Goal: Answer question/provide support: Share knowledge or assist other users

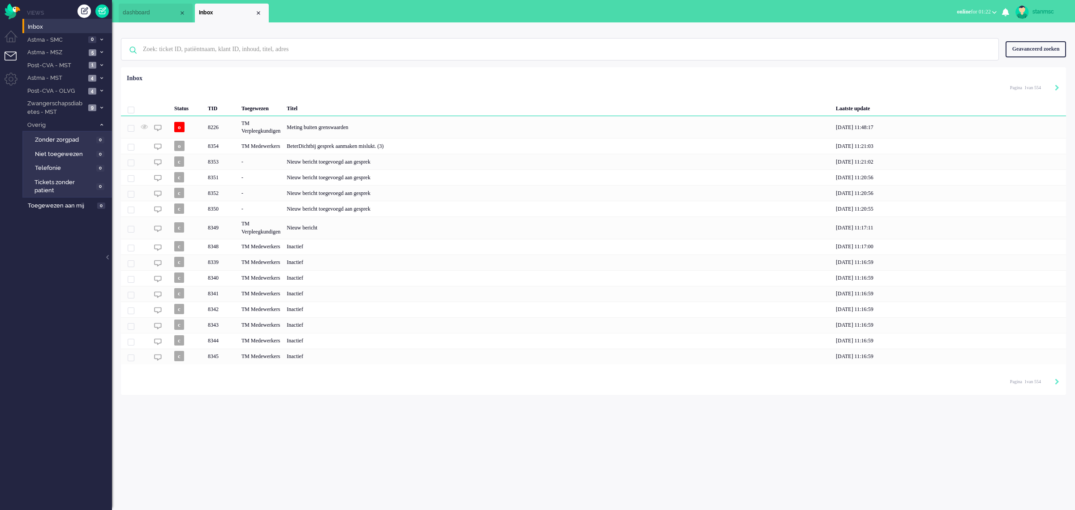
click at [986, 12] on span "online for 01:22" at bounding box center [974, 12] width 34 height 6
click at [948, 30] on label "Away" at bounding box center [959, 30] width 71 height 8
click at [70, 81] on span "Astma - MST" at bounding box center [56, 78] width 60 height 9
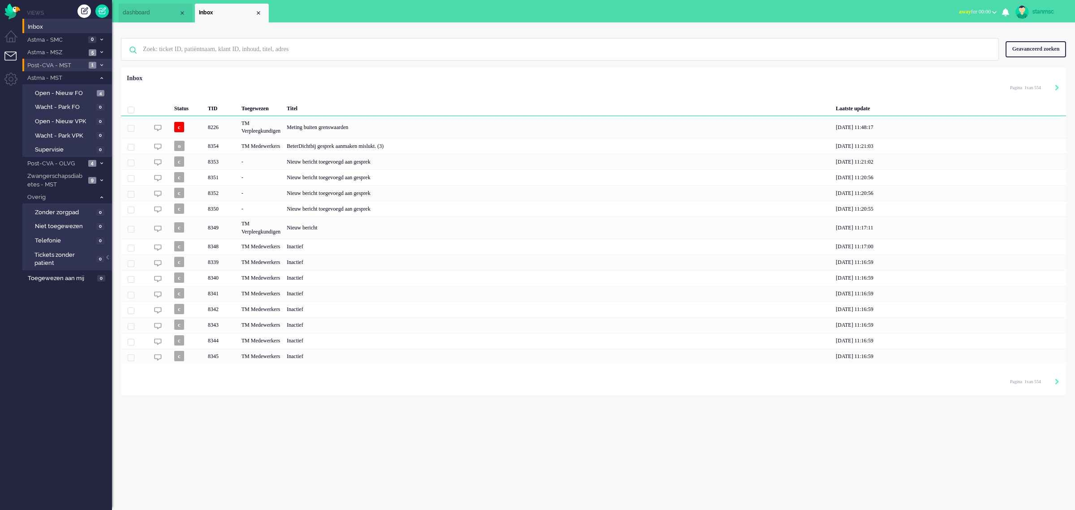
click at [72, 65] on span "Post-CVA - MST" at bounding box center [56, 65] width 60 height 9
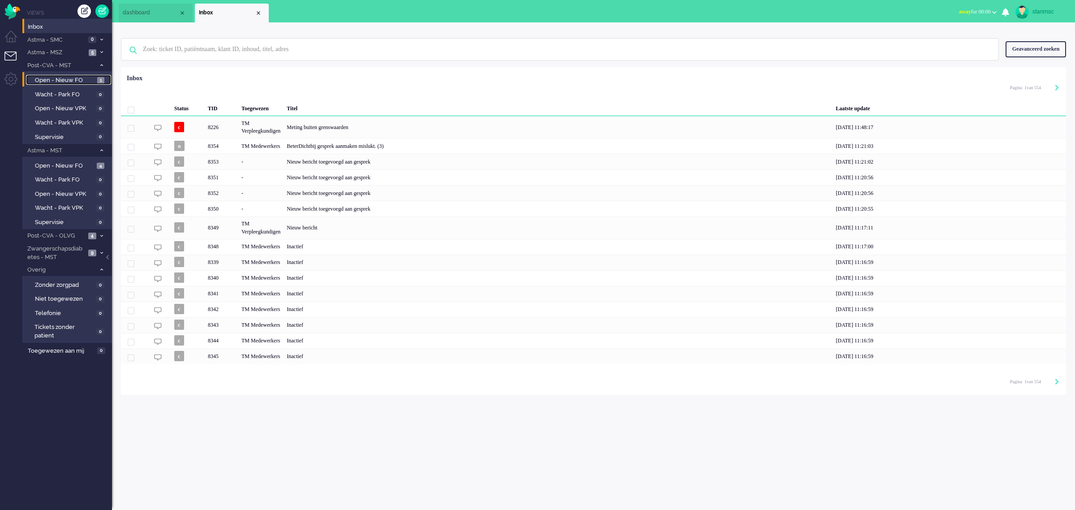
click at [76, 78] on span "Open - Nieuw FO" at bounding box center [65, 80] width 60 height 9
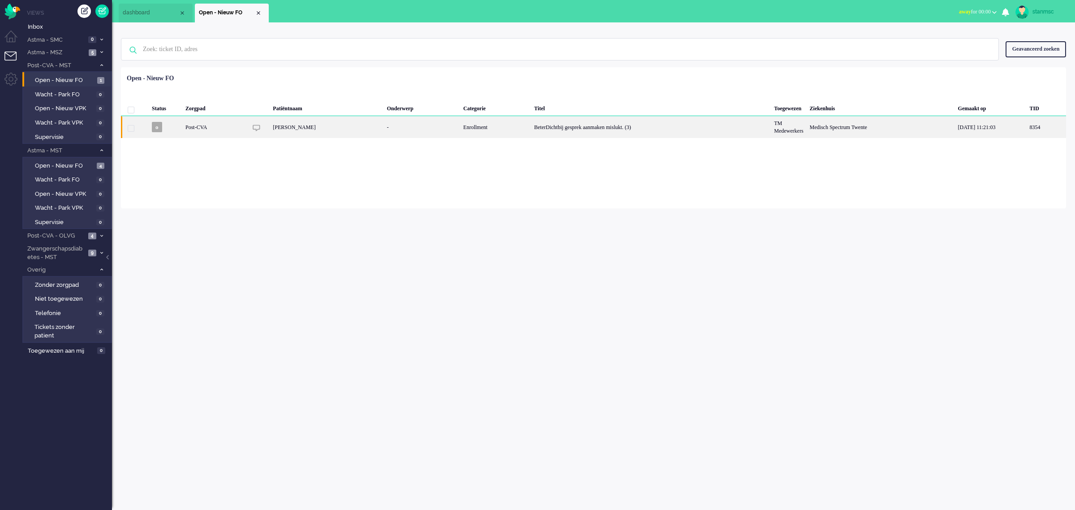
click at [353, 129] on div "[PERSON_NAME]" at bounding box center [327, 127] width 114 height 22
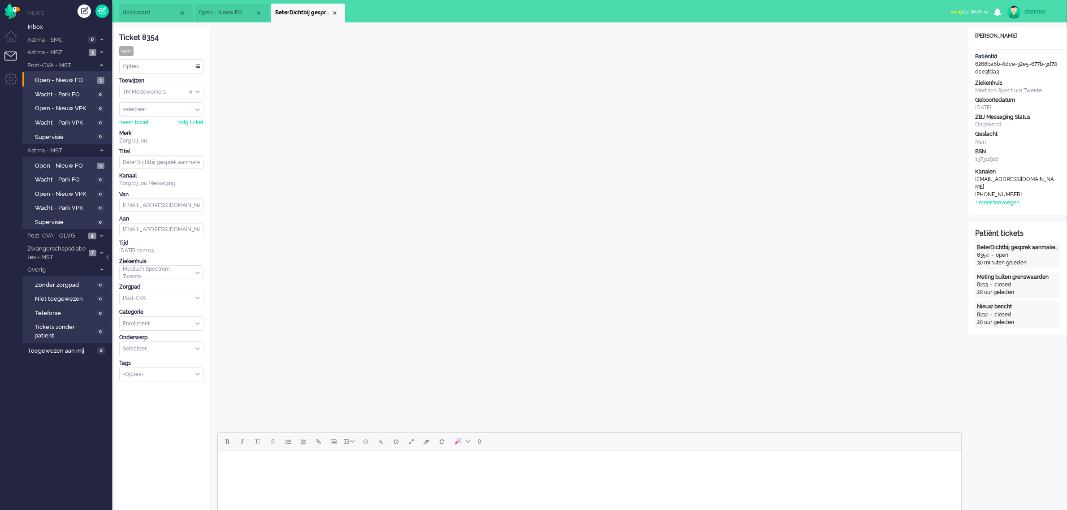
click at [964, 12] on span "away for 00:09" at bounding box center [967, 12] width 32 height 6
click at [940, 39] on label "Online" at bounding box center [951, 40] width 71 height 8
click at [224, 5] on li "Open - Nieuw FO" at bounding box center [232, 13] width 74 height 19
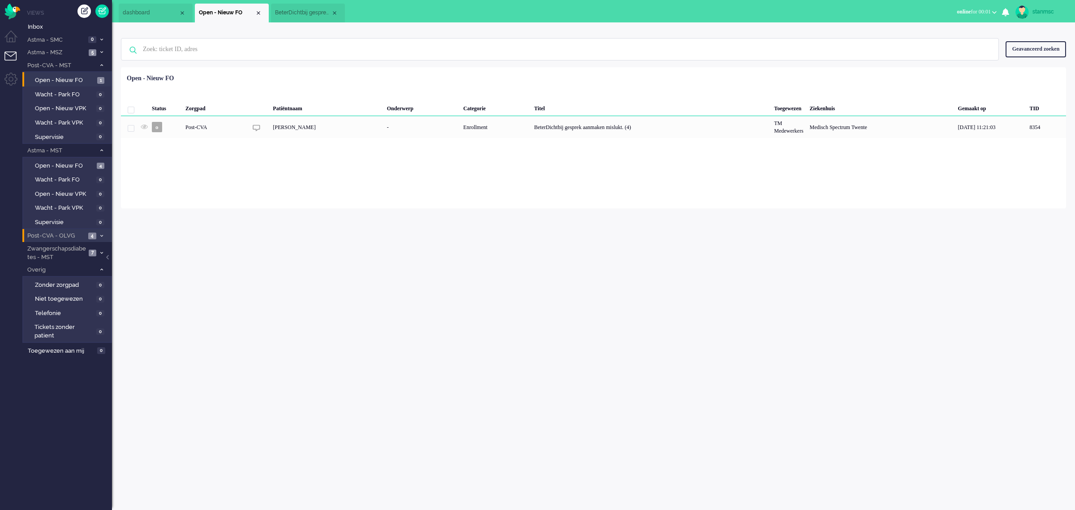
click at [75, 233] on span "Post-CVA - OLVG" at bounding box center [56, 236] width 60 height 9
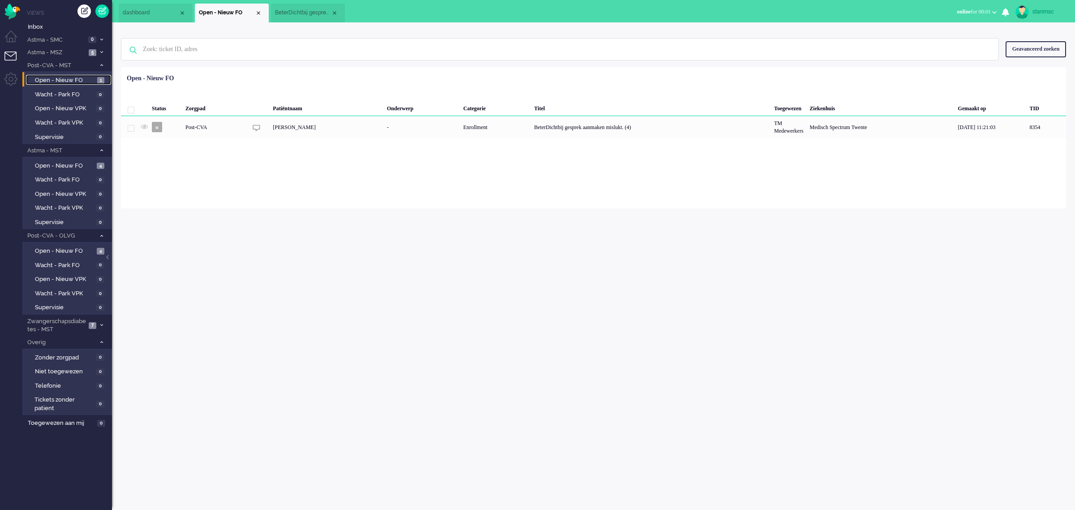
click at [69, 77] on span "Open - Nieuw FO" at bounding box center [65, 80] width 60 height 9
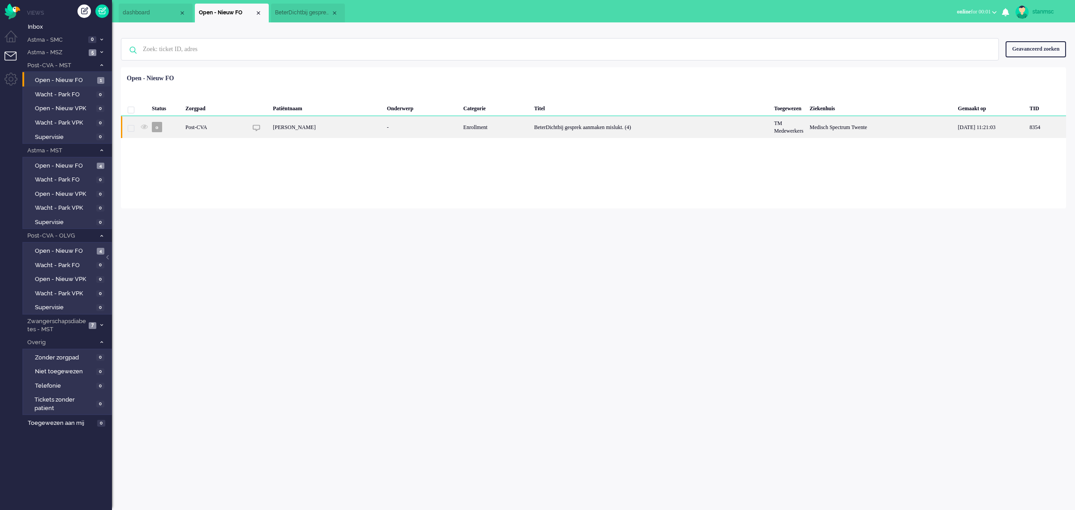
click at [323, 125] on div "[PERSON_NAME]" at bounding box center [327, 127] width 114 height 22
type input "BeterDichtbij gesprek aanmaken mislukt. (4)"
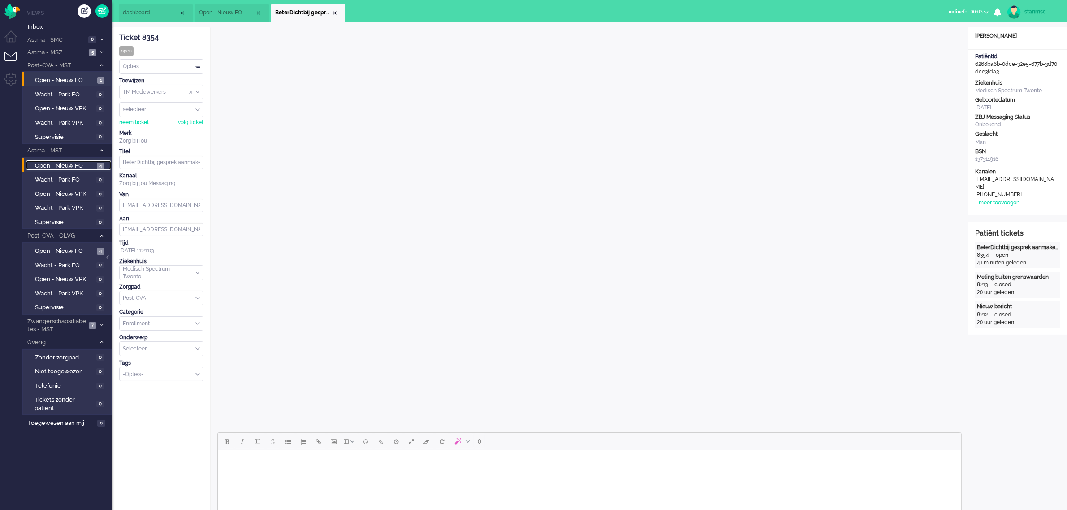
click at [56, 165] on span "Open - Nieuw FO" at bounding box center [65, 166] width 60 height 9
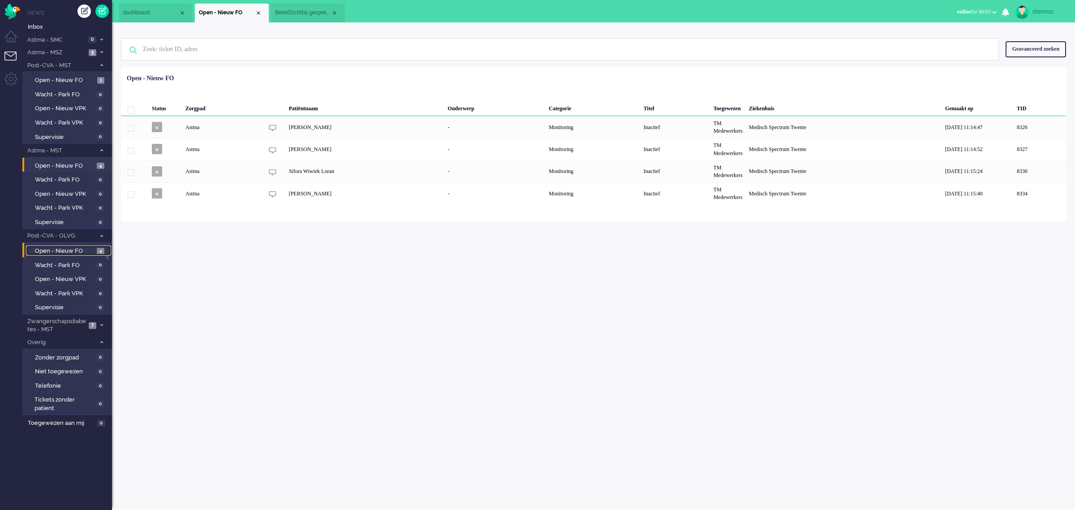
click at [65, 247] on span "Open - Nieuw FO" at bounding box center [65, 251] width 60 height 9
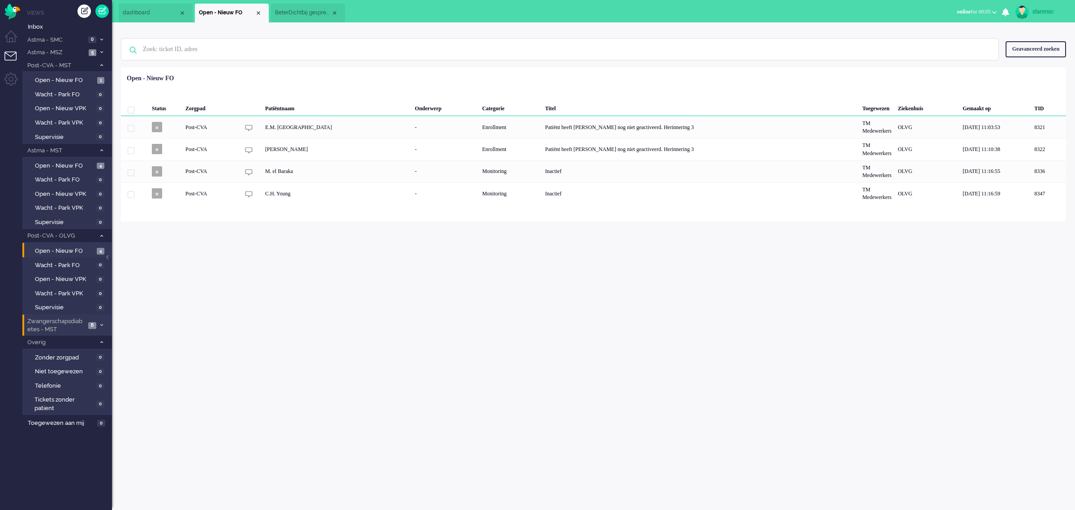
click at [56, 325] on span "Zwangerschapsdiabetes - MST" at bounding box center [56, 325] width 60 height 17
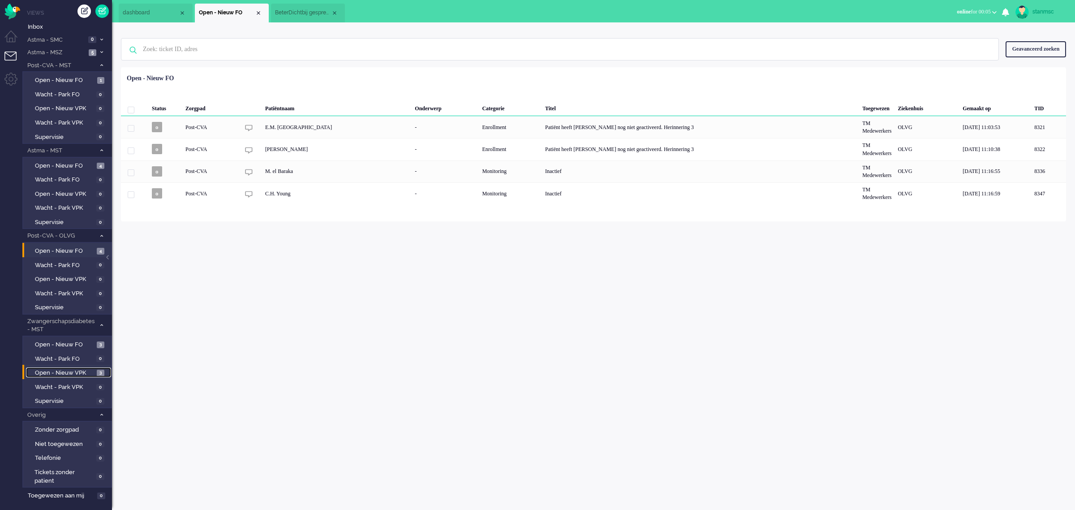
click at [65, 370] on span "Open - Nieuw VPK" at bounding box center [65, 373] width 60 height 9
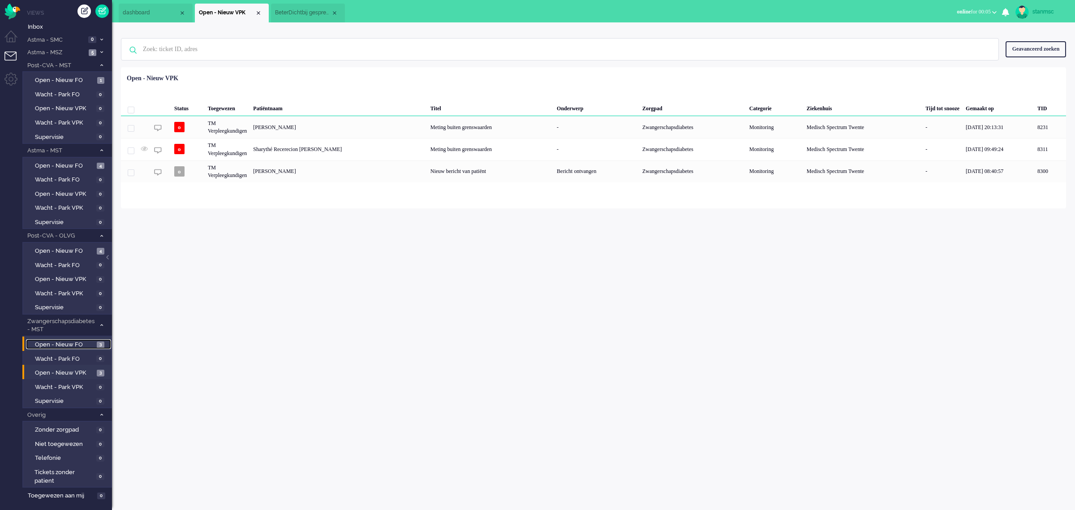
click at [67, 341] on span "Open - Nieuw FO" at bounding box center [65, 345] width 60 height 9
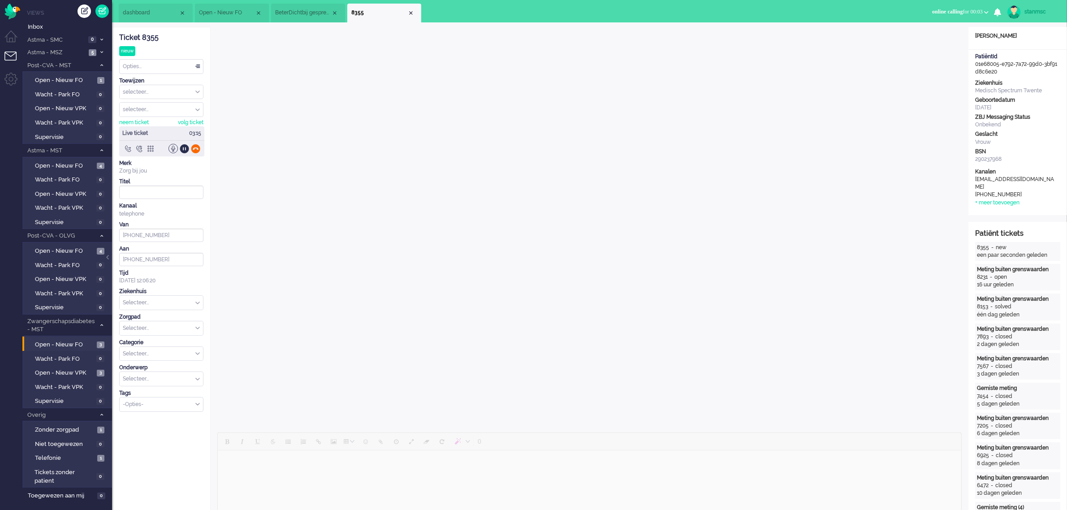
click at [197, 149] on div at bounding box center [195, 148] width 9 height 9
type input "[PHONE_NUMBER]"
click at [197, 91] on div "selecteer..." at bounding box center [161, 92] width 83 height 14
click at [163, 117] on span "TM Verpleegkundigen" at bounding box center [151, 119] width 54 height 8
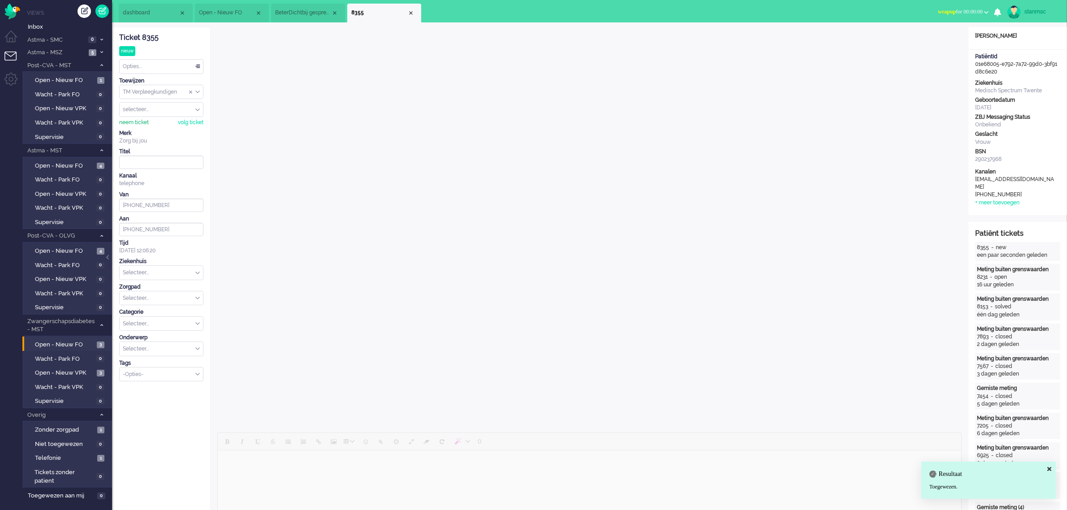
click at [140, 121] on div "neem ticket" at bounding box center [134, 123] width 30 height 8
click at [198, 274] on div "Selecteer..." at bounding box center [161, 273] width 83 height 14
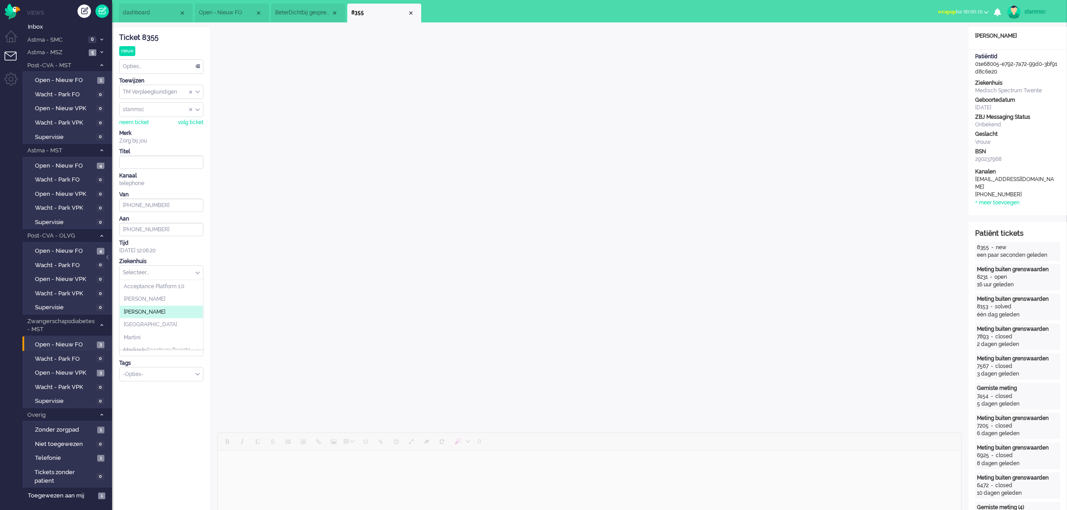
scroll to position [56, 0]
click at [175, 296] on span "Medisch Spectrum Twente" at bounding box center [157, 294] width 67 height 8
click at [198, 300] on div "Selecteer..." at bounding box center [161, 298] width 83 height 14
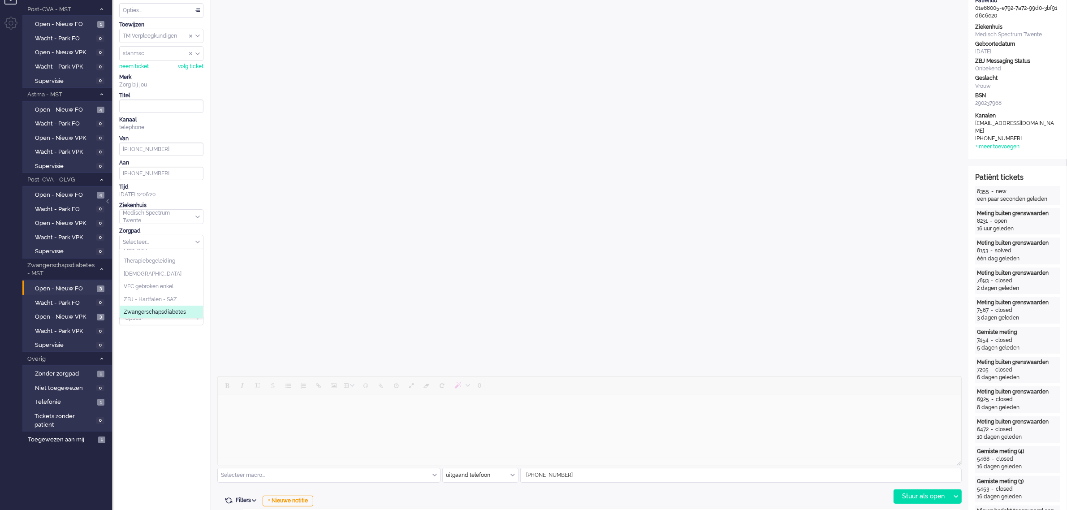
click at [173, 312] on span "Zwangerschapsdiabetes" at bounding box center [155, 312] width 62 height 8
click at [198, 270] on div "Selecteer..." at bounding box center [161, 268] width 83 height 14
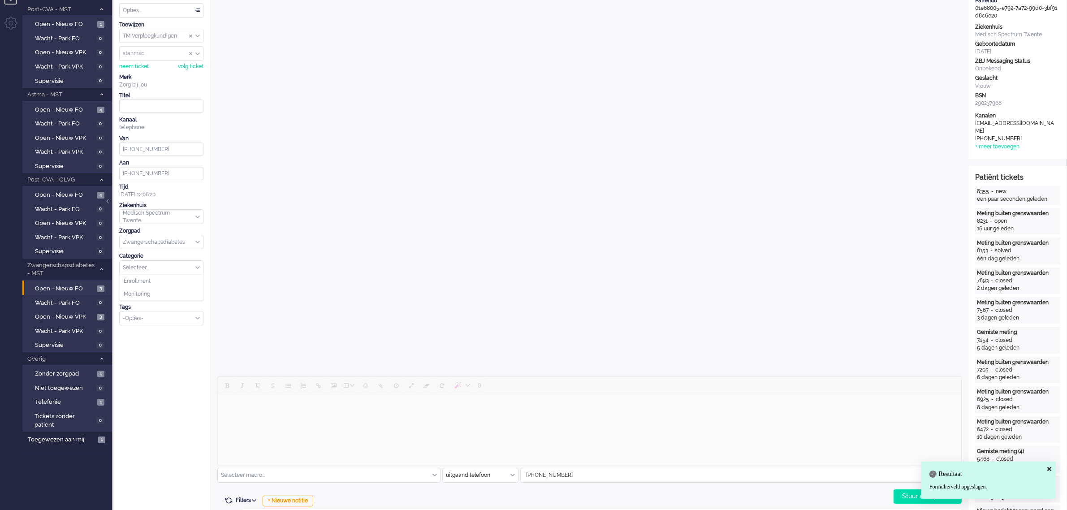
click at [198, 269] on span at bounding box center [197, 267] width 4 height 6
click at [197, 271] on div "Selecteer..." at bounding box center [161, 268] width 83 height 14
click at [172, 294] on li "Monitoring" at bounding box center [161, 294] width 83 height 13
click at [195, 292] on div "Selecteer..." at bounding box center [161, 293] width 83 height 14
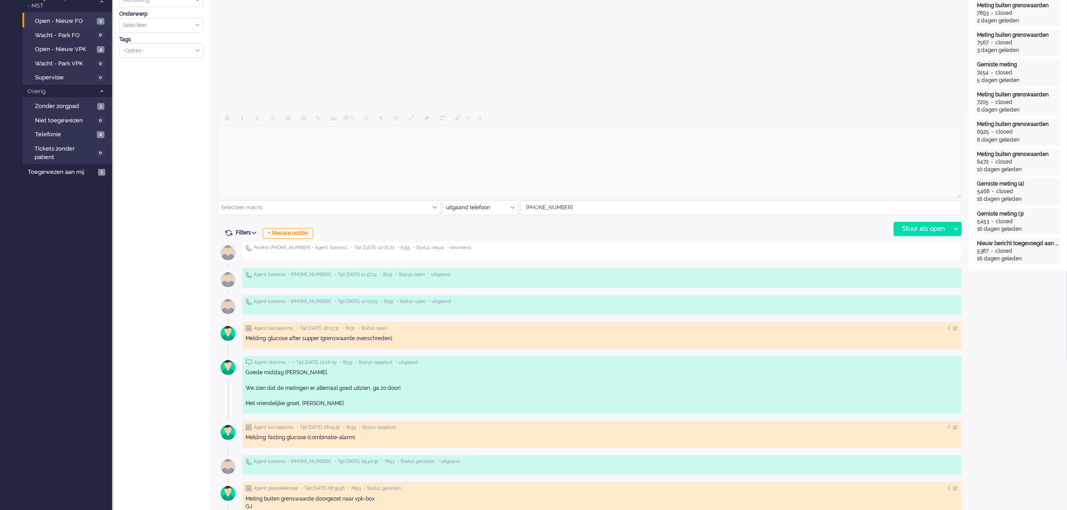
scroll to position [336, 0]
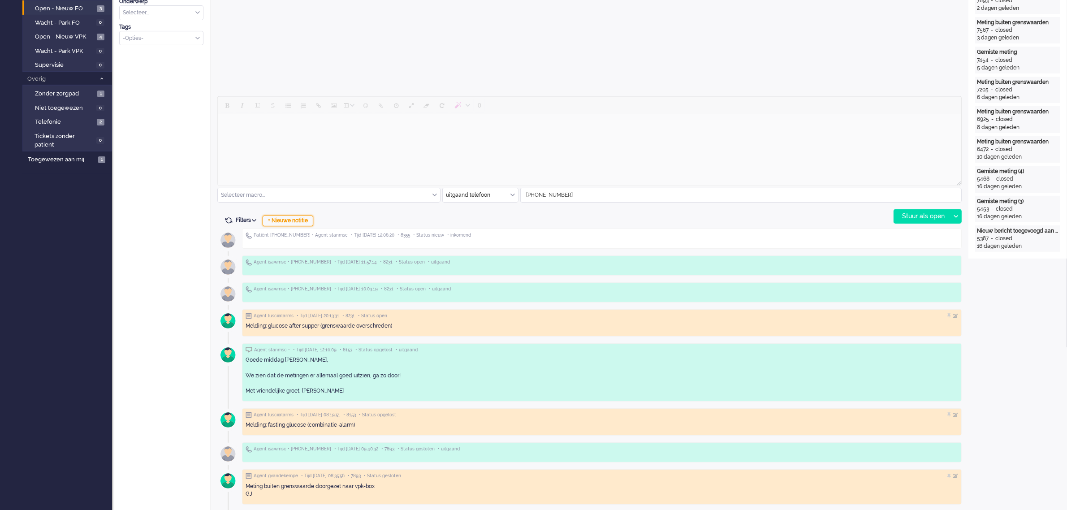
click at [299, 219] on div "+ Nieuwe notitie" at bounding box center [288, 221] width 51 height 11
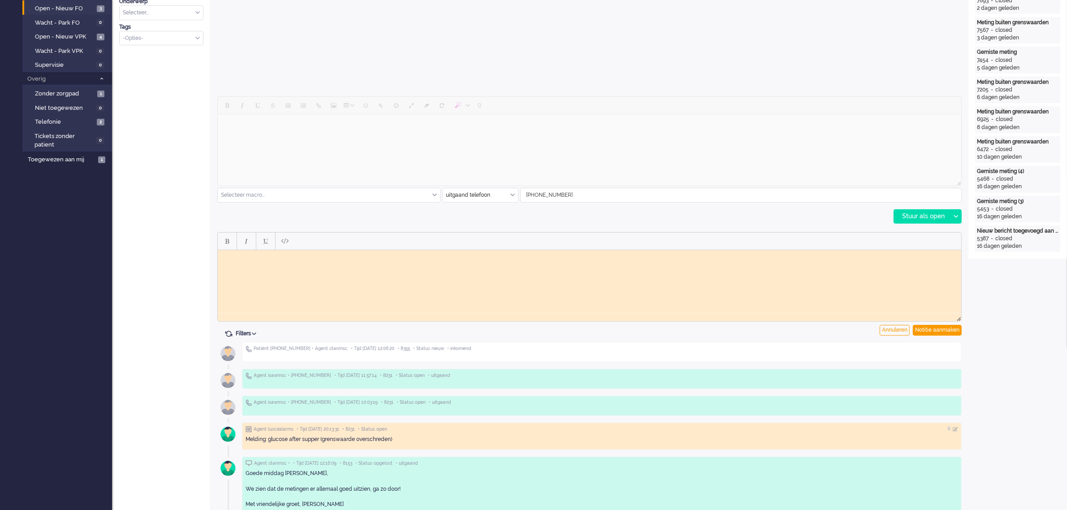
scroll to position [0, 0]
click at [885, 331] on div "Annuleren" at bounding box center [894, 330] width 30 height 11
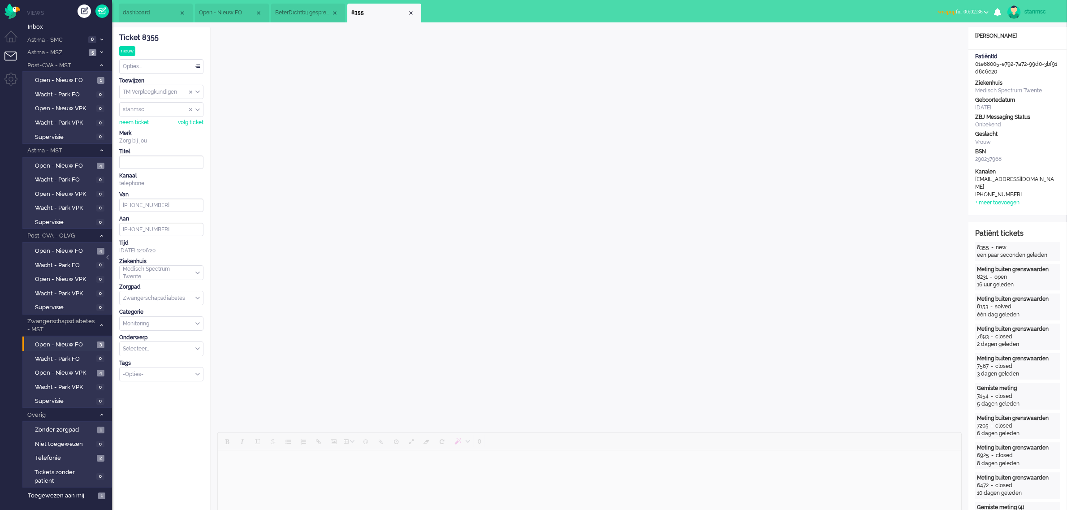
click at [160, 66] on div "Opties..." at bounding box center [161, 67] width 83 height 14
click at [151, 129] on li "Opgelost" at bounding box center [161, 130] width 83 height 13
click at [984, 11] on b "button" at bounding box center [986, 12] width 4 height 3
click at [928, 39] on label "Online" at bounding box center [951, 40] width 71 height 8
click at [64, 427] on span "Zonder zorgpad" at bounding box center [65, 430] width 60 height 9
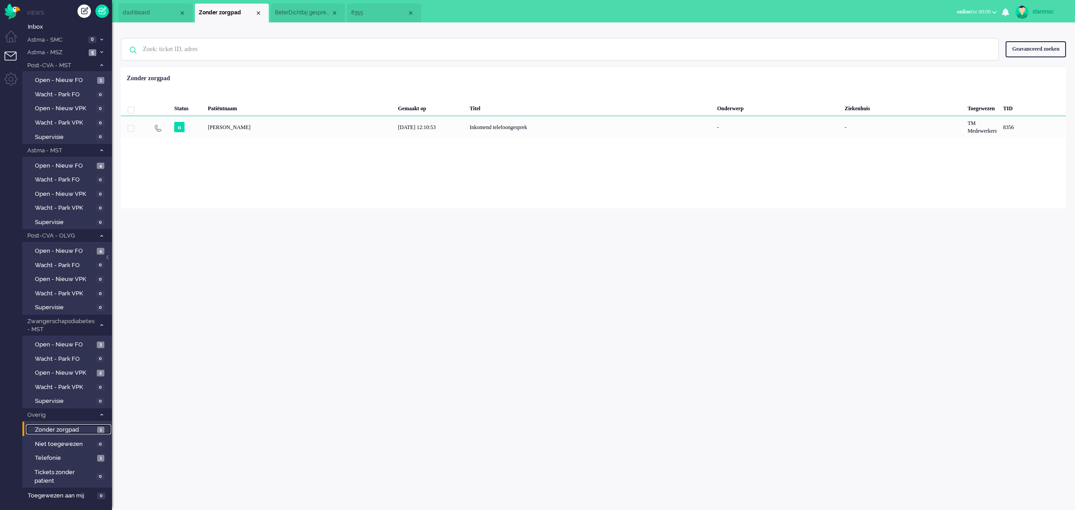
click at [374, 10] on span "8355" at bounding box center [379, 13] width 56 height 8
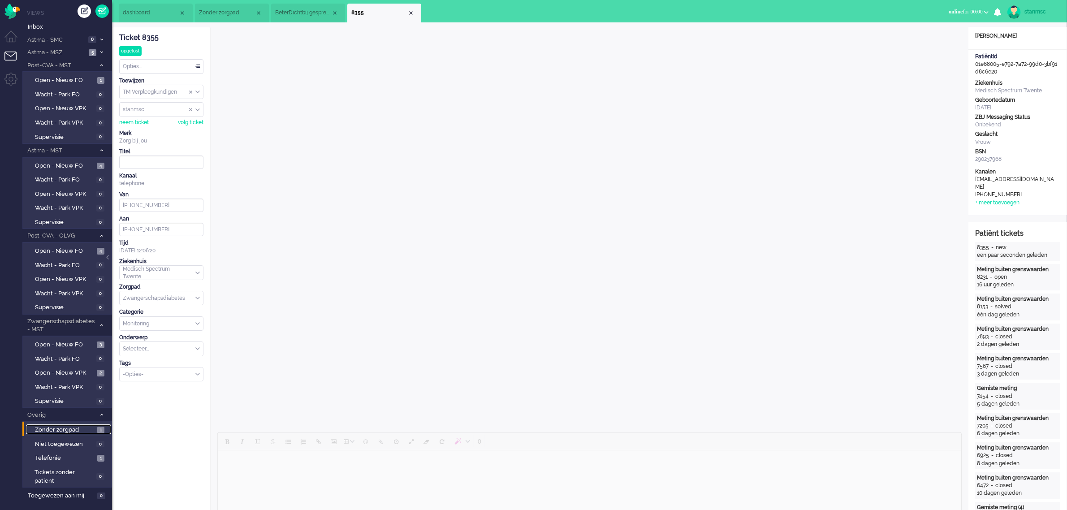
click at [72, 426] on span "Zonder zorgpad" at bounding box center [65, 430] width 60 height 9
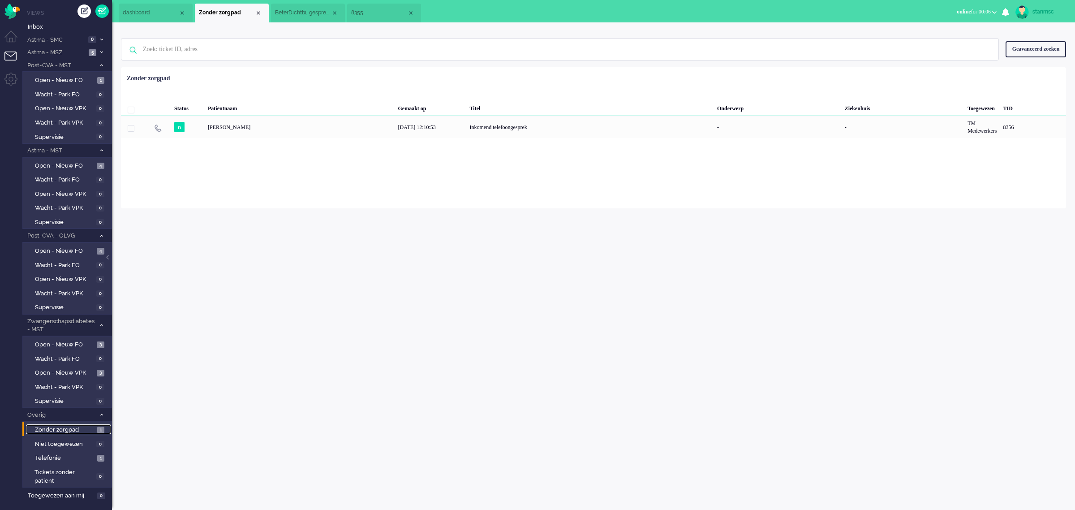
click at [364, 12] on span "8355" at bounding box center [379, 13] width 56 height 8
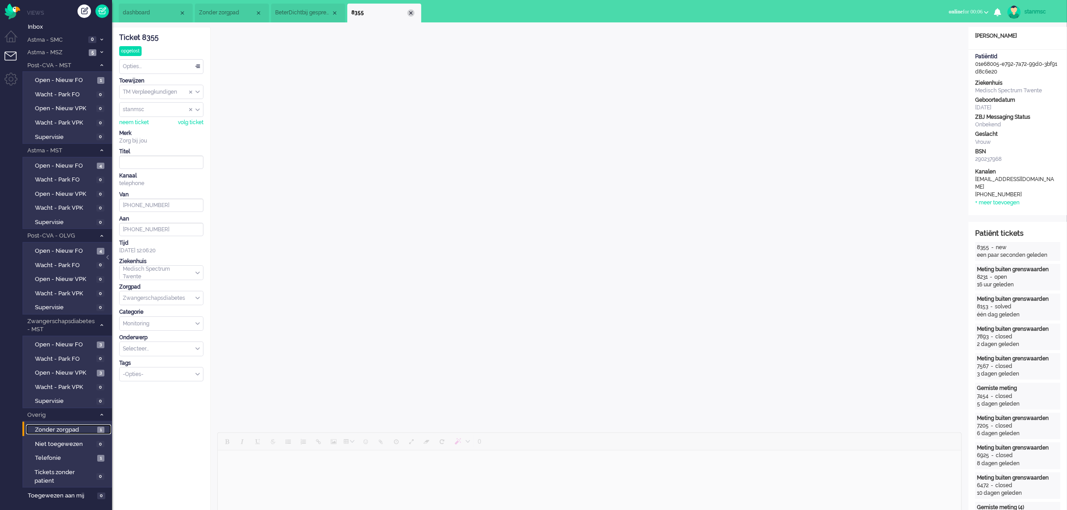
click at [410, 13] on div "Close tab" at bounding box center [410, 12] width 7 height 7
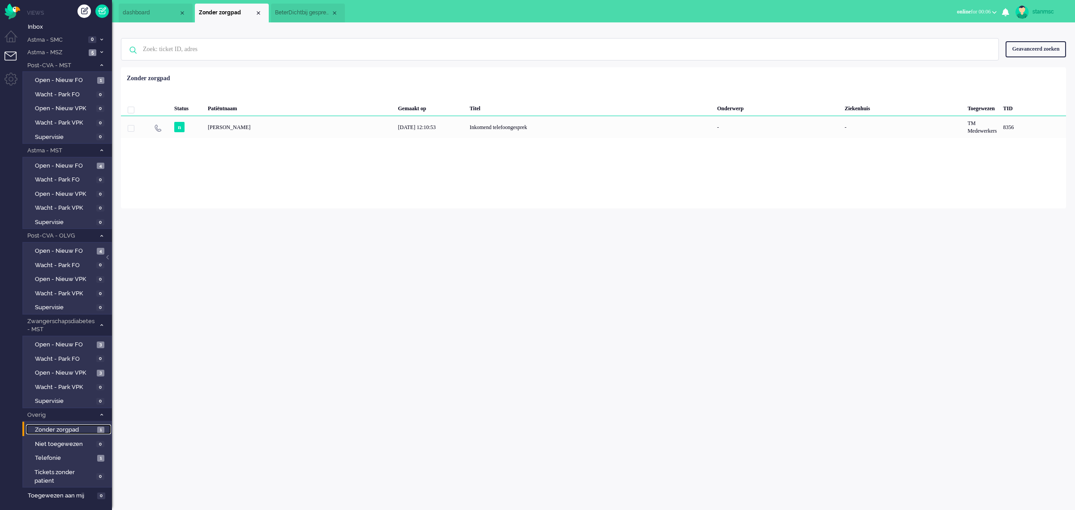
click at [303, 16] on span "BeterDichtbij gesprek aanmaken mislukt. (4)" at bounding box center [303, 13] width 56 height 8
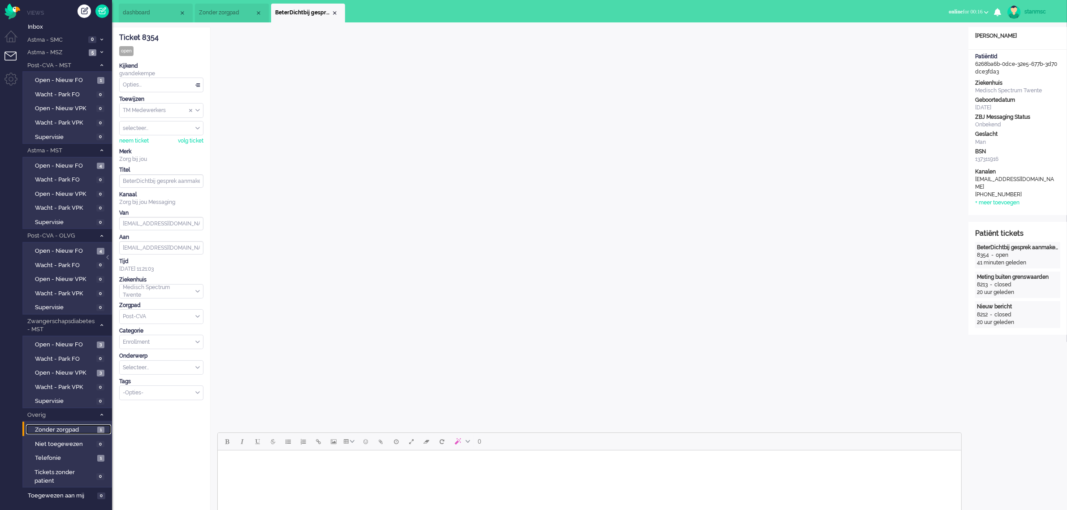
click at [222, 13] on span "Zonder zorgpad" at bounding box center [227, 13] width 56 height 8
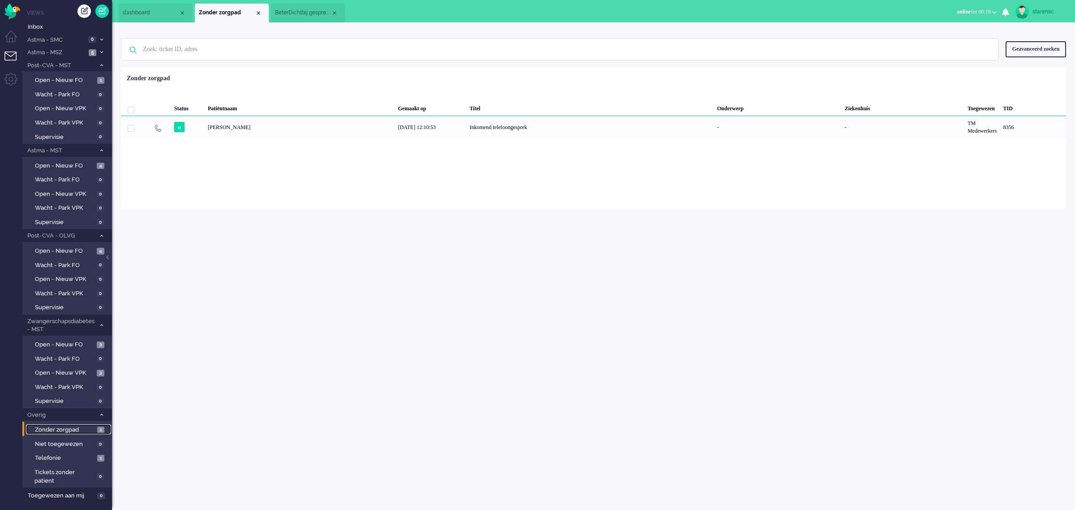
click at [300, 12] on span "BeterDichtbij gesprek aanmaken mislukt. (4)" at bounding box center [303, 13] width 56 height 8
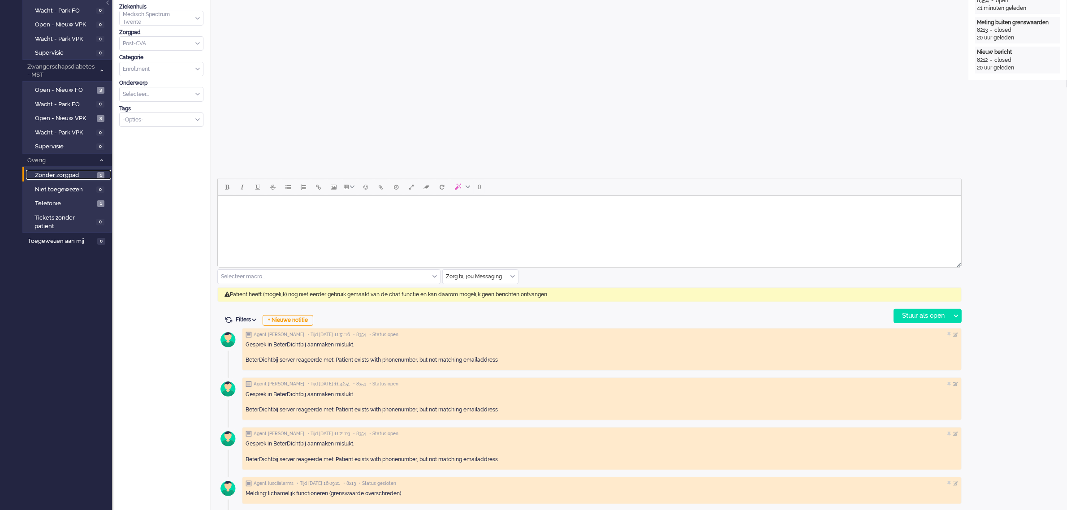
scroll to position [280, 0]
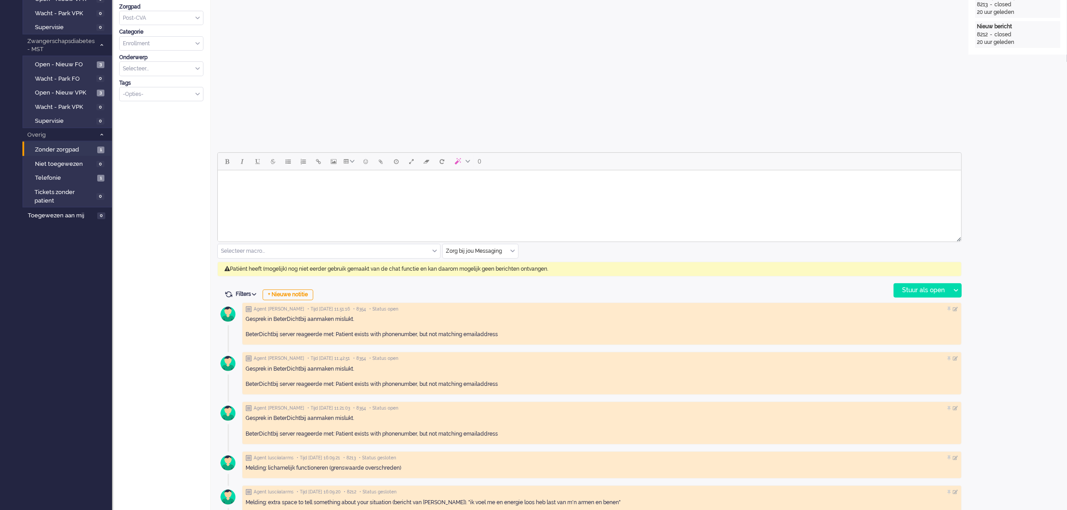
click at [511, 250] on div "Zorg bij jou Messaging" at bounding box center [480, 251] width 75 height 14
click at [480, 276] on span "uitgaand telefoon" at bounding box center [469, 278] width 44 height 8
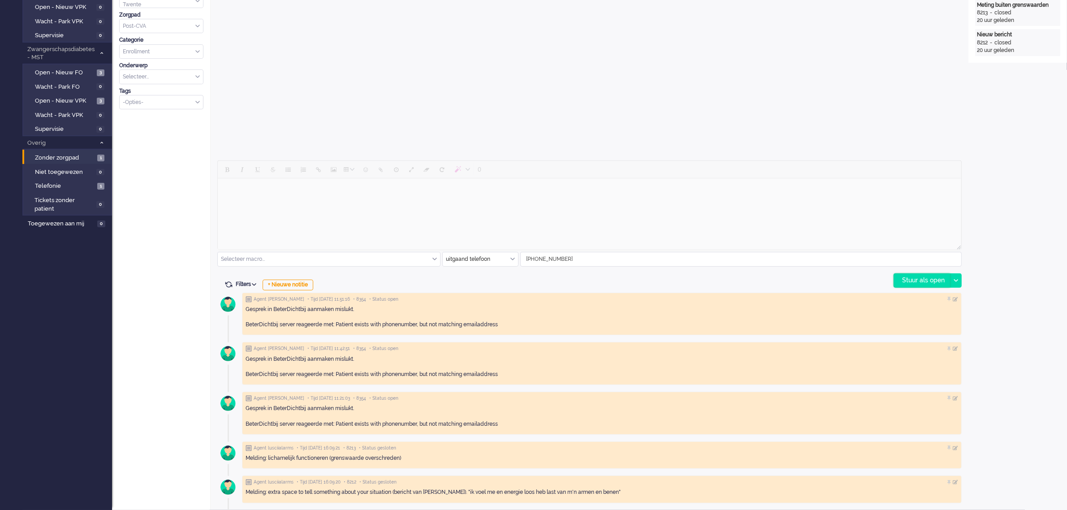
click at [927, 278] on div "Stuur als open" at bounding box center [922, 280] width 56 height 13
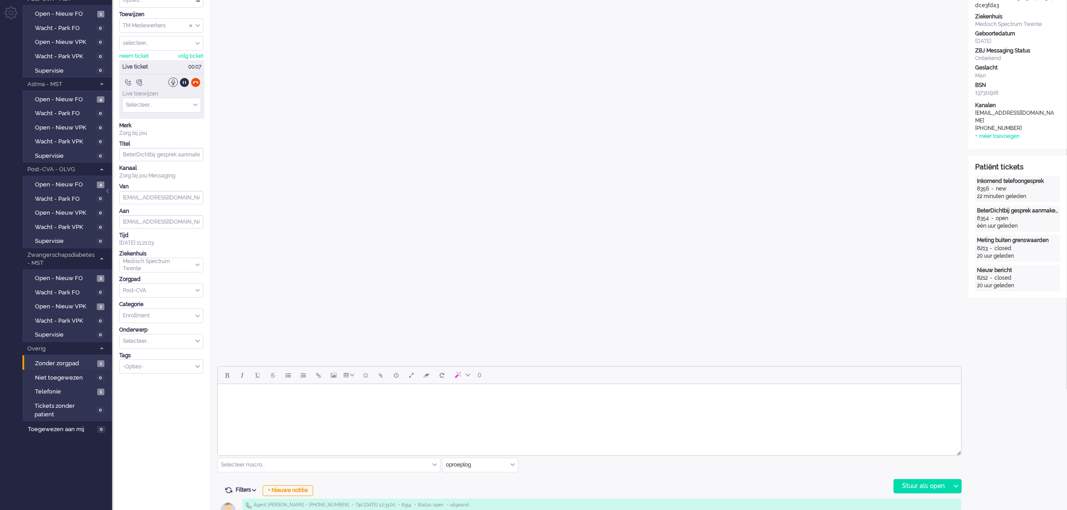
scroll to position [0, 0]
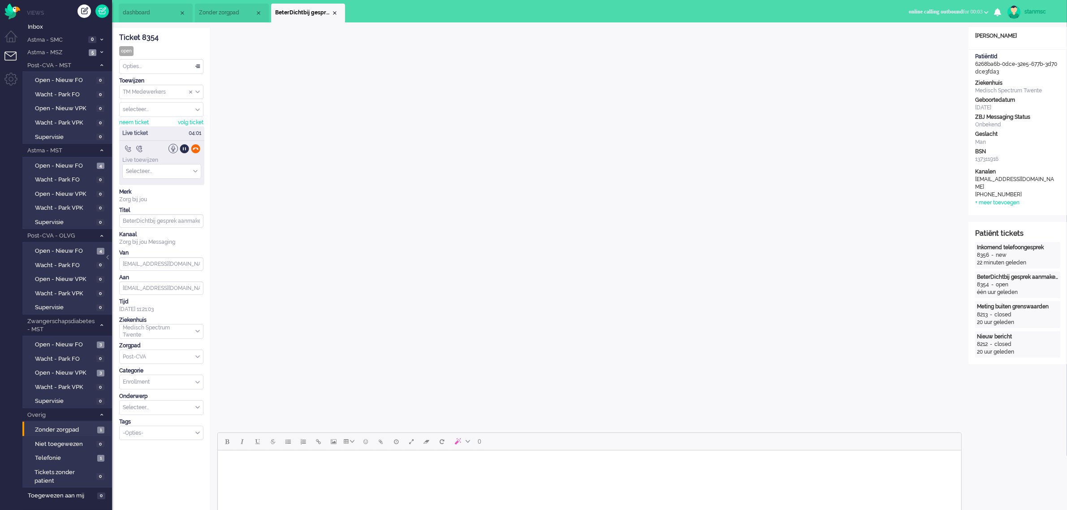
click at [194, 149] on div at bounding box center [195, 148] width 9 height 9
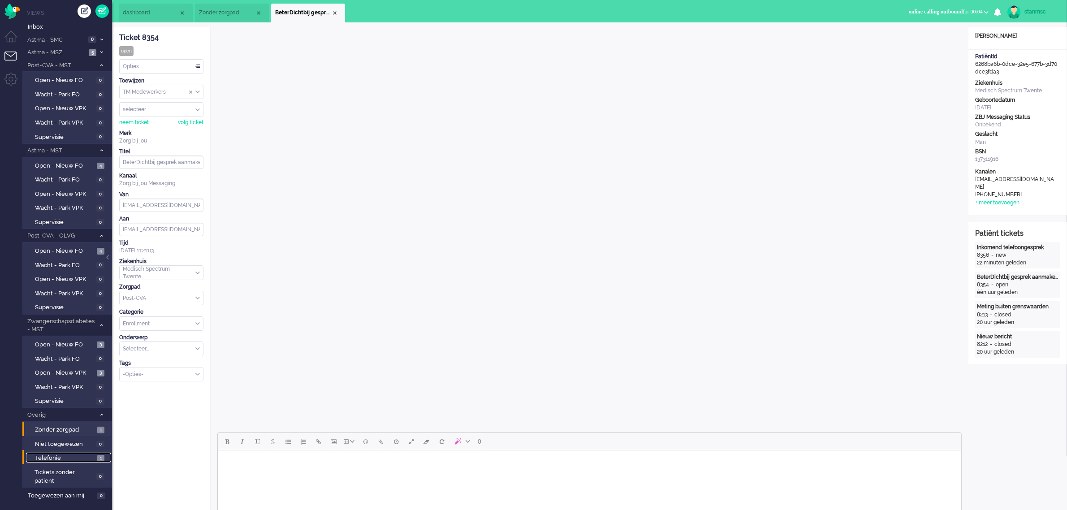
click at [57, 455] on span "Telefonie" at bounding box center [65, 458] width 60 height 9
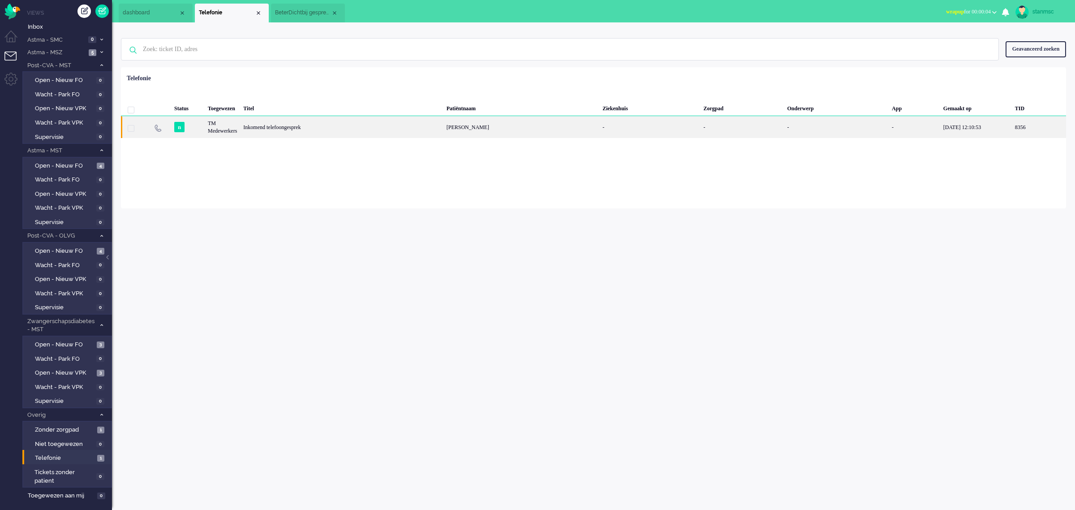
click at [198, 129] on div "n" at bounding box center [188, 127] width 34 height 22
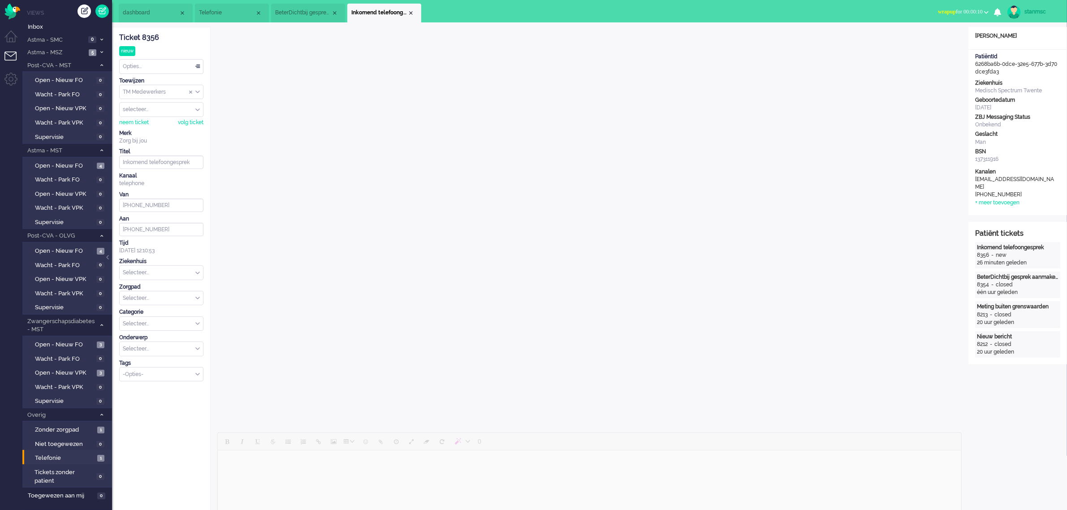
click at [198, 274] on div "Selecteer..." at bounding box center [161, 273] width 83 height 14
click at [160, 288] on span "Medisch Spectrum Twente" at bounding box center [157, 292] width 67 height 8
type input "[PHONE_NUMBER]"
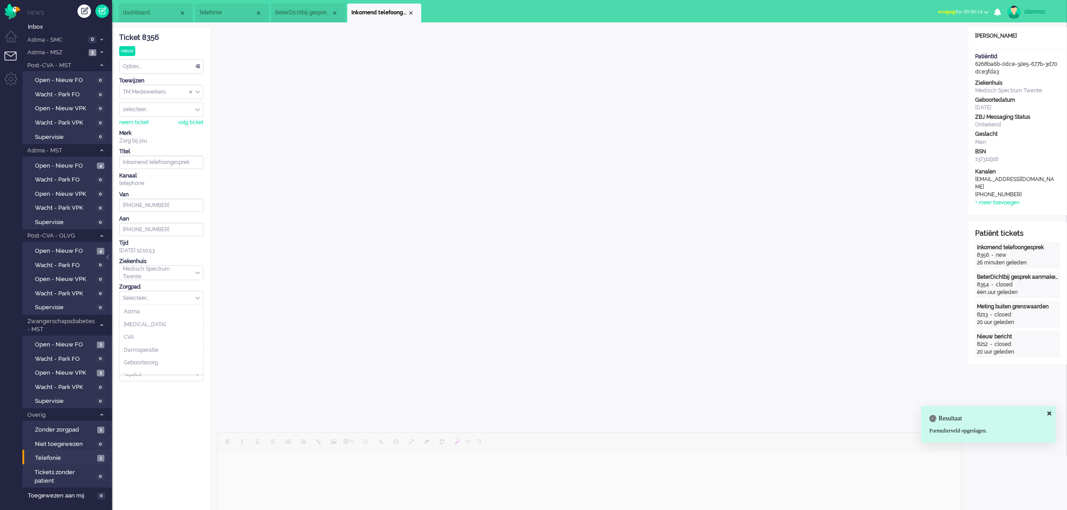
click at [195, 298] on div "Selecteer..." at bounding box center [161, 298] width 83 height 14
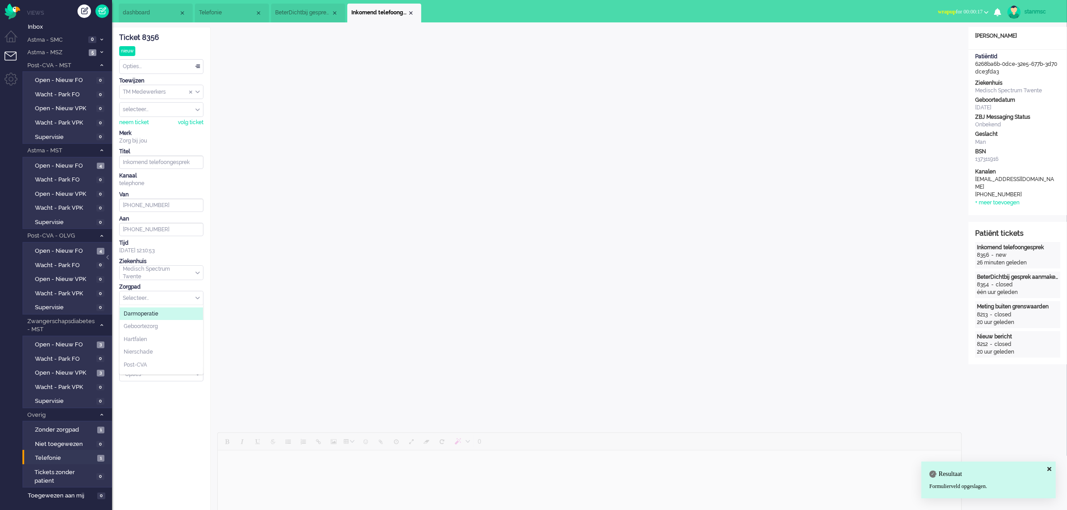
scroll to position [56, 0]
click at [151, 346] on li "Post-CVA" at bounding box center [161, 345] width 83 height 13
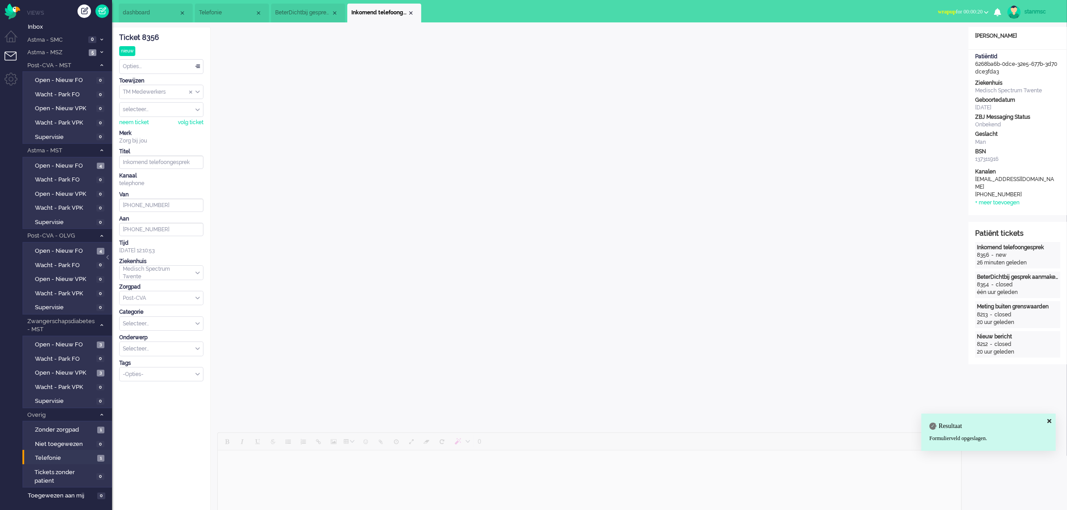
click at [196, 324] on div "Selecteer..." at bounding box center [161, 324] width 83 height 14
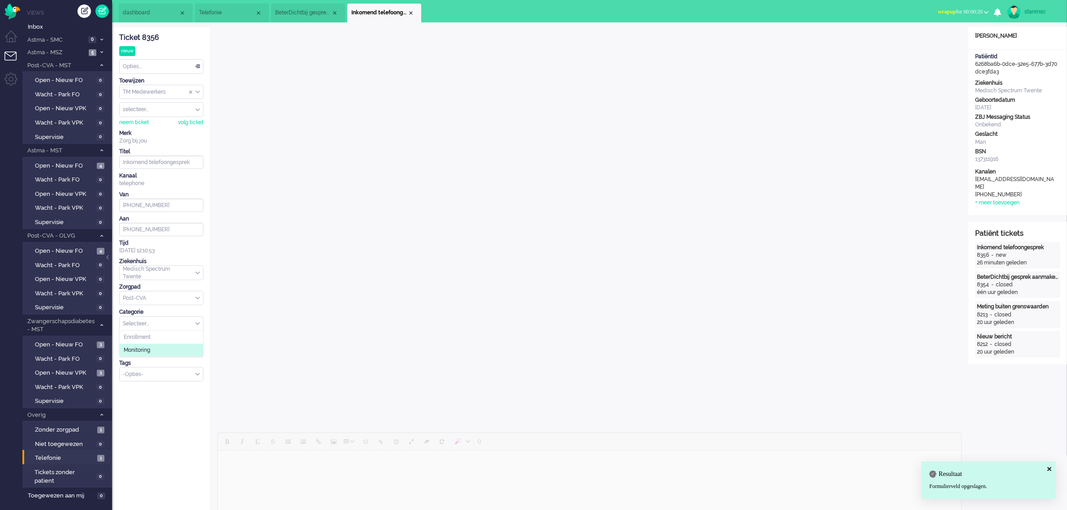
click at [158, 348] on li "Monitoring" at bounding box center [161, 350] width 83 height 13
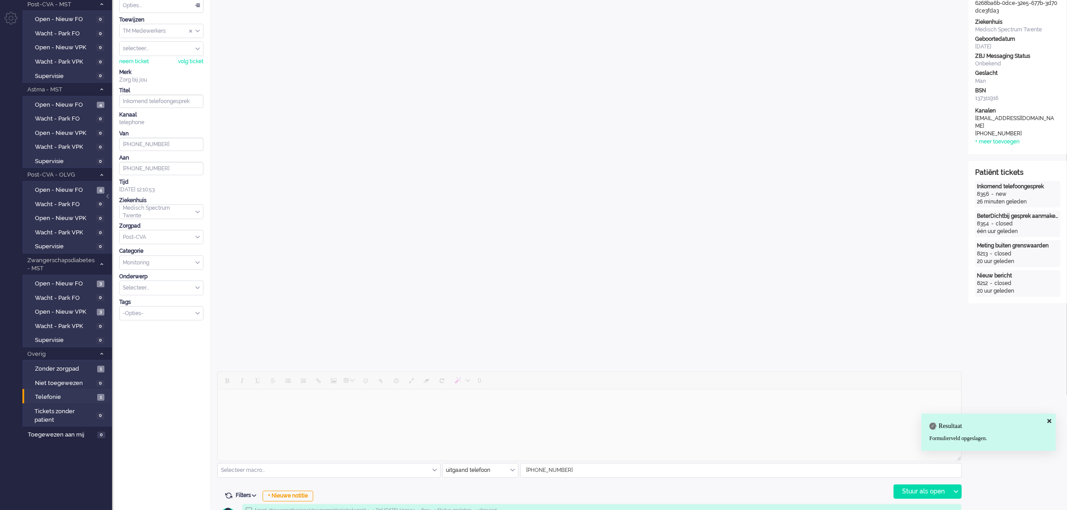
scroll to position [0, 0]
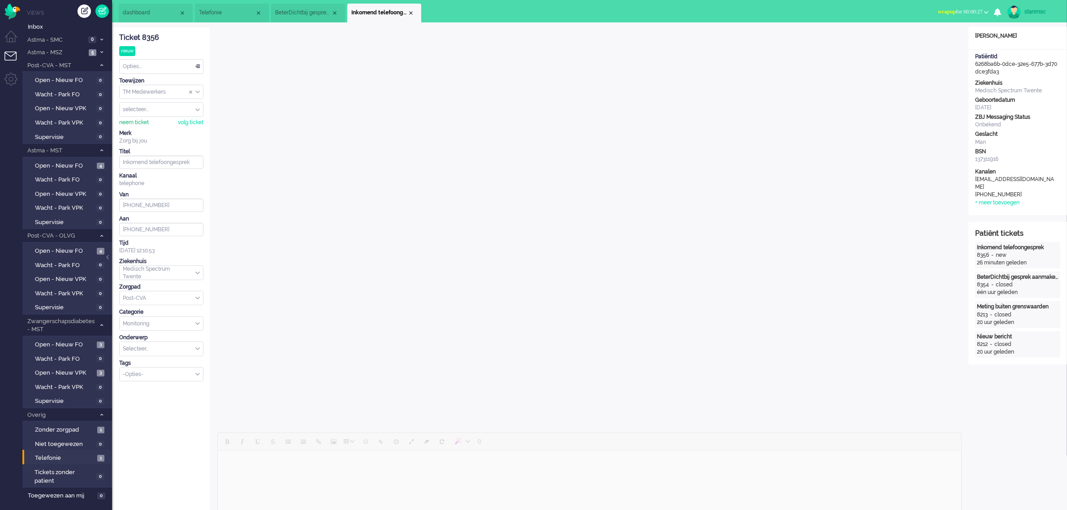
click at [136, 122] on div "neem ticket" at bounding box center [134, 123] width 30 height 8
click at [982, 12] on button "wrapup for 00:00:47" at bounding box center [962, 11] width 61 height 13
click at [930, 39] on label "Online" at bounding box center [951, 40] width 71 height 8
click at [317, 13] on span "BeterDichtbij gesprek aanmaken mislukt. (4)" at bounding box center [303, 13] width 56 height 8
click at [138, 121] on div "neem ticket" at bounding box center [134, 123] width 30 height 8
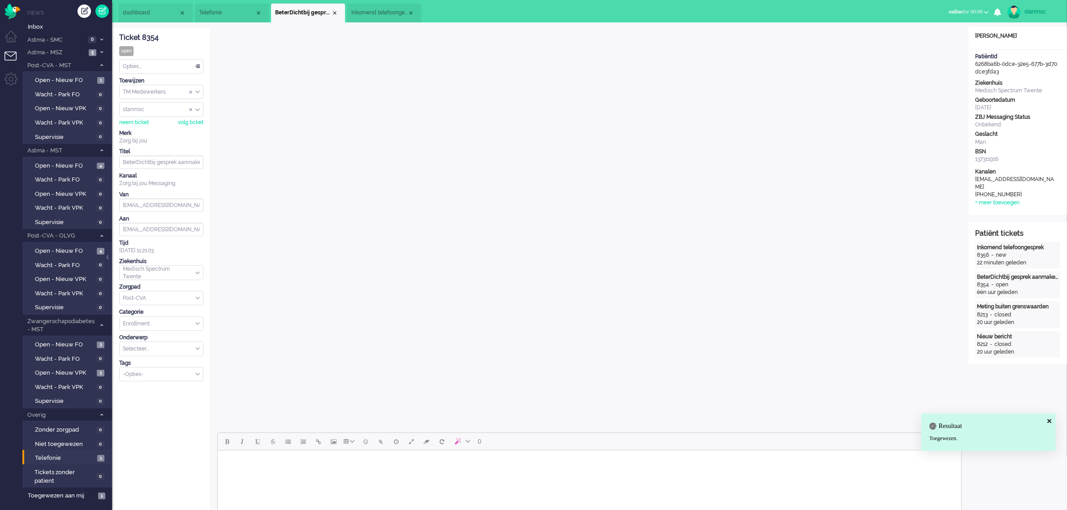
click at [182, 67] on div "Opties..." at bounding box center [161, 67] width 83 height 14
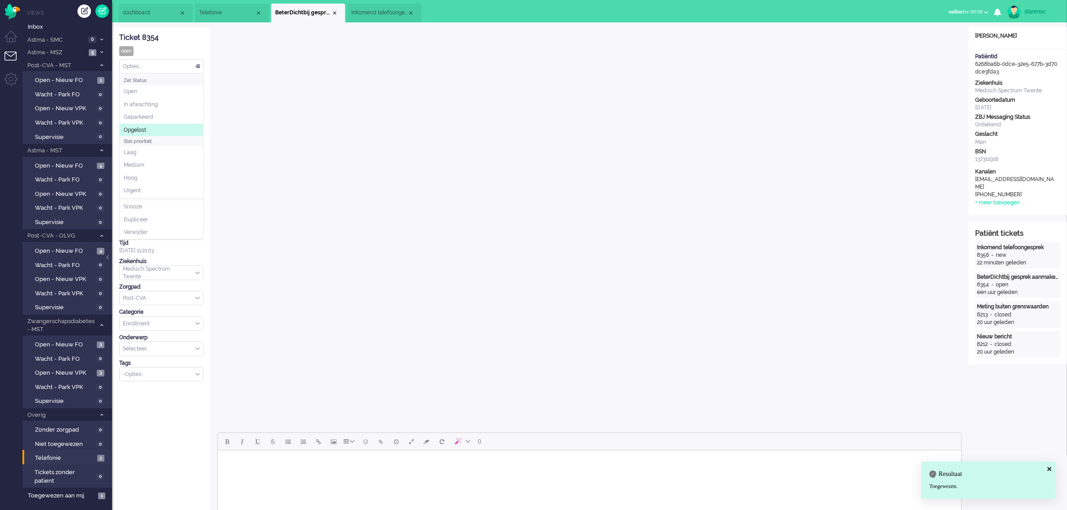
click at [144, 128] on span "Opgelost" at bounding box center [135, 130] width 22 height 8
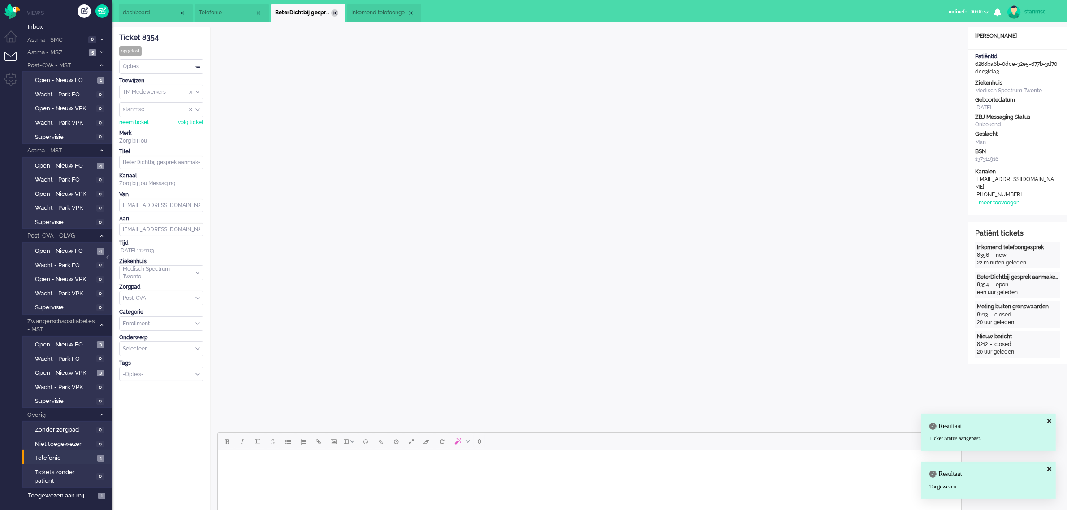
click at [334, 12] on div "Close tab" at bounding box center [334, 12] width 7 height 7
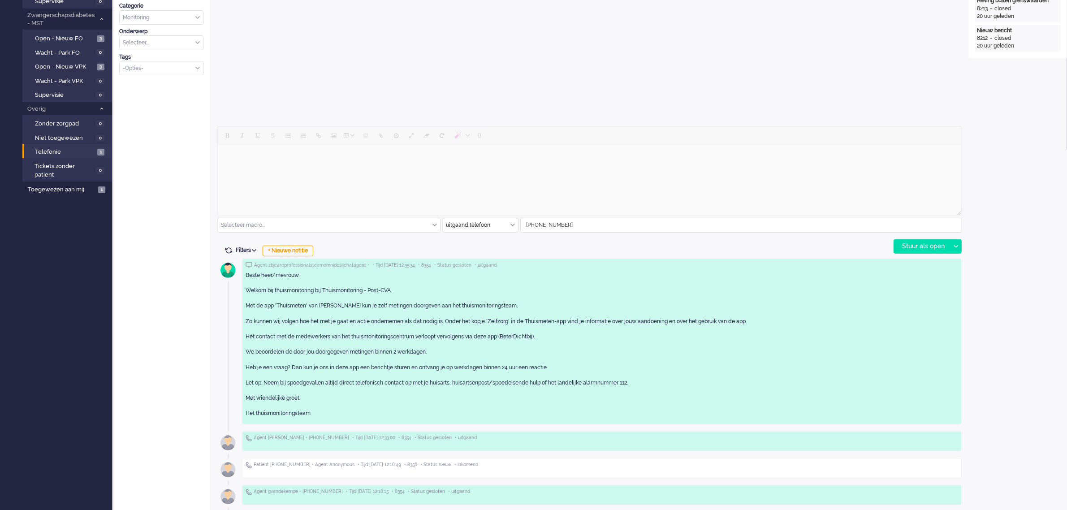
scroll to position [336, 0]
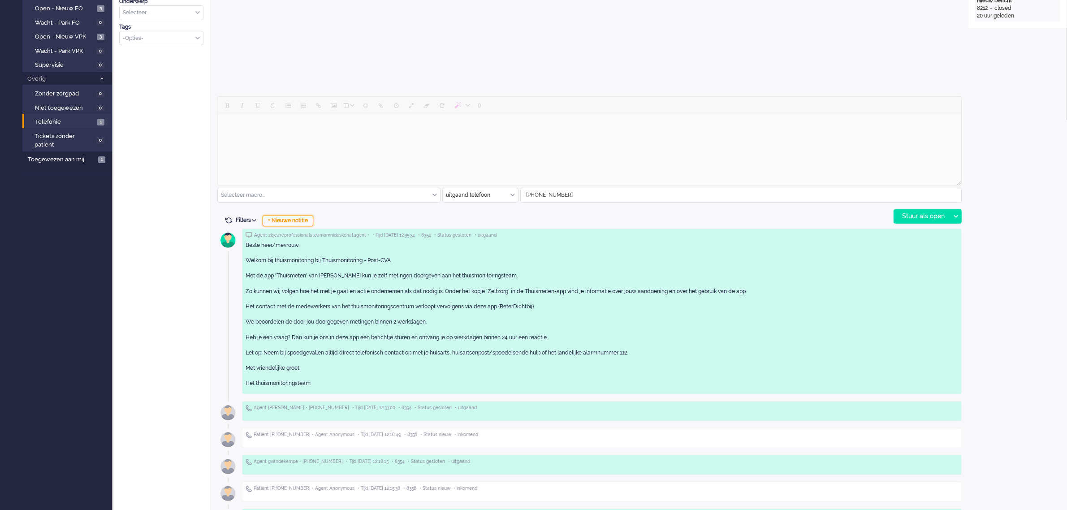
click at [296, 220] on div "+ Nieuwe notitie" at bounding box center [288, 221] width 51 height 11
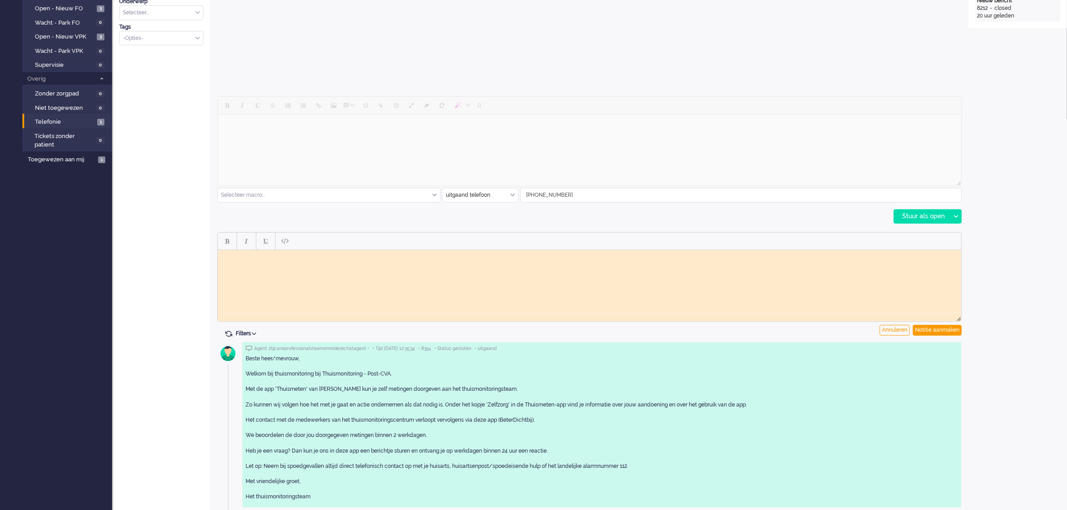
scroll to position [0, 0]
click at [270, 263] on html at bounding box center [588, 257] width 743 height 14
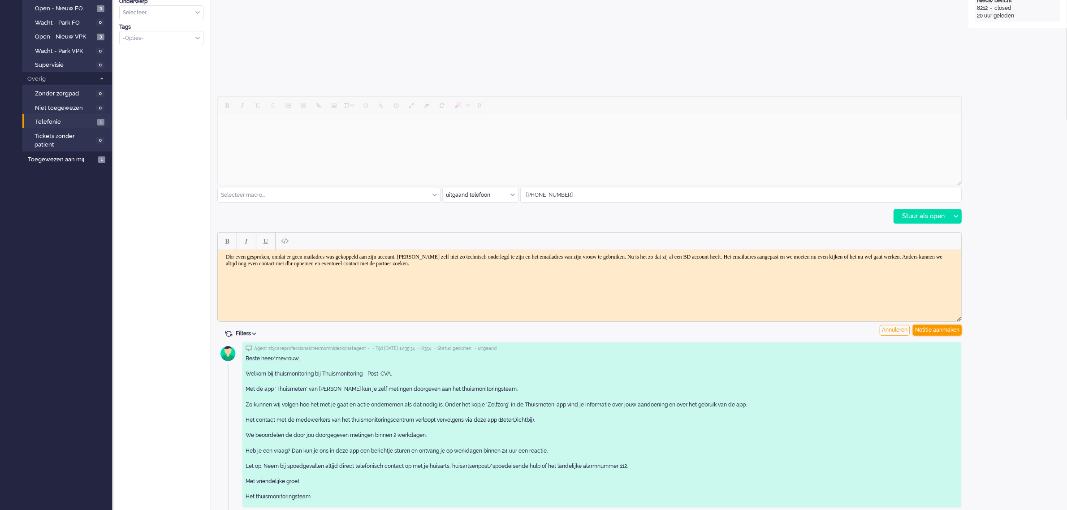
click at [951, 326] on div "Notitie aanmaken" at bounding box center [937, 330] width 49 height 11
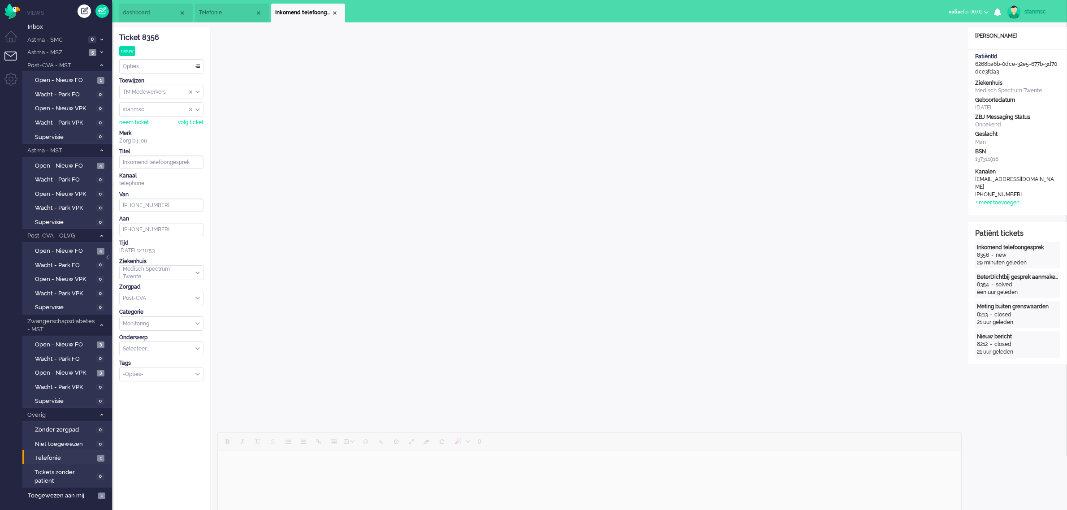
click at [162, 65] on div "Opties..." at bounding box center [161, 67] width 83 height 14
click at [146, 129] on span "Opgelost" at bounding box center [135, 130] width 22 height 8
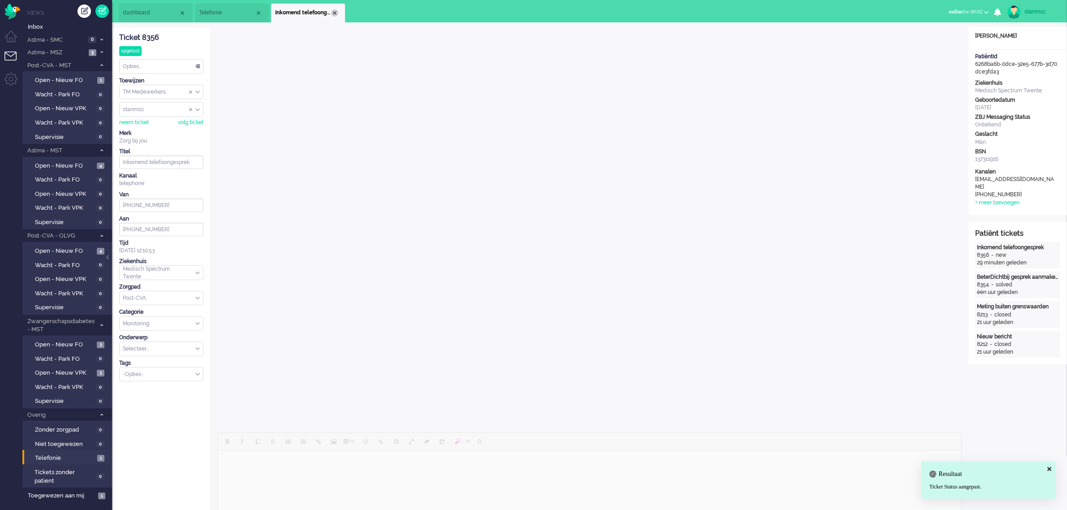
click at [332, 13] on div "Close tab" at bounding box center [334, 12] width 7 height 7
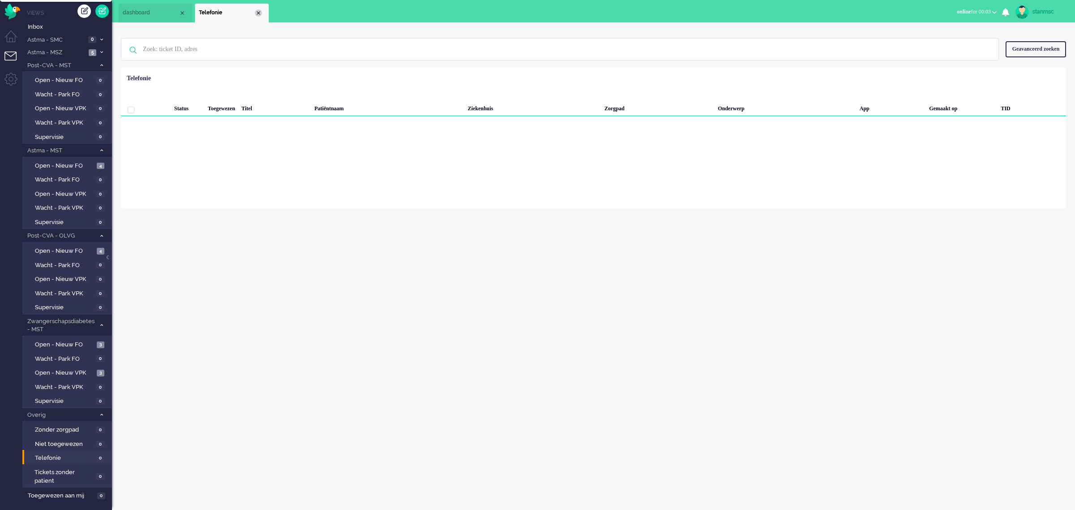
click at [258, 14] on div "Close tab" at bounding box center [258, 12] width 7 height 7
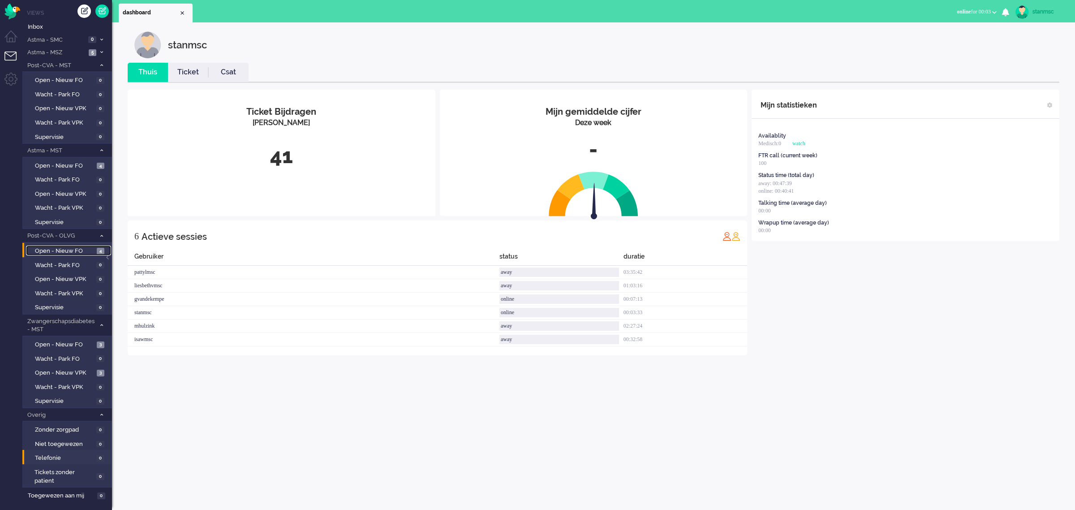
click at [64, 250] on span "Open - Nieuw FO" at bounding box center [65, 251] width 60 height 9
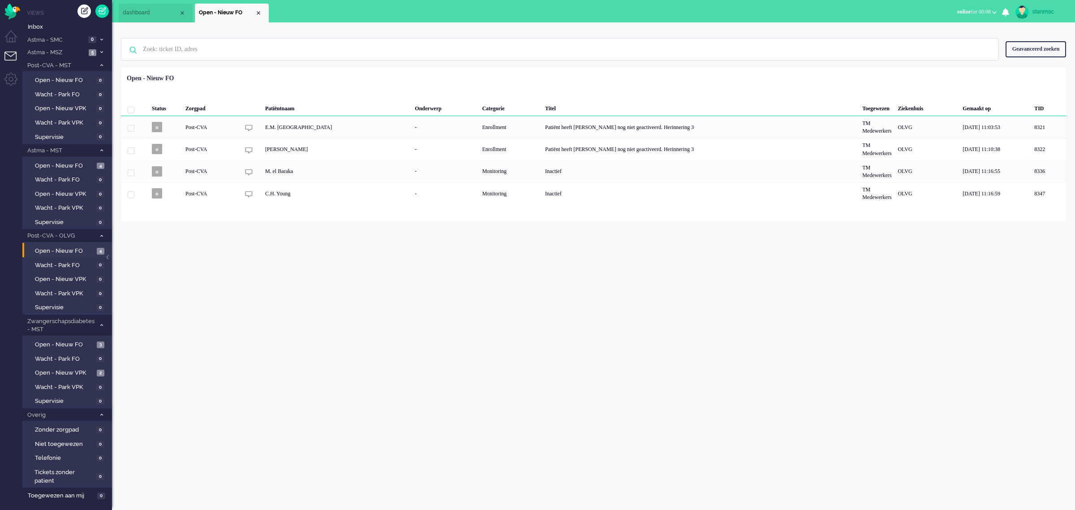
drag, startPoint x: 890, startPoint y: 1, endPoint x: 628, endPoint y: 281, distance: 383.2
click at [628, 281] on div "stanmsc Thuis Ticket Csat Mijn gemiddelde cijfer Deze week - Ticket Bijdragen P…" at bounding box center [593, 265] width 963 height 487
click at [980, 9] on span "online for 00:45" at bounding box center [974, 12] width 34 height 6
click at [939, 32] on label "Away" at bounding box center [959, 30] width 71 height 8
